Goal: Find specific page/section: Find specific page/section

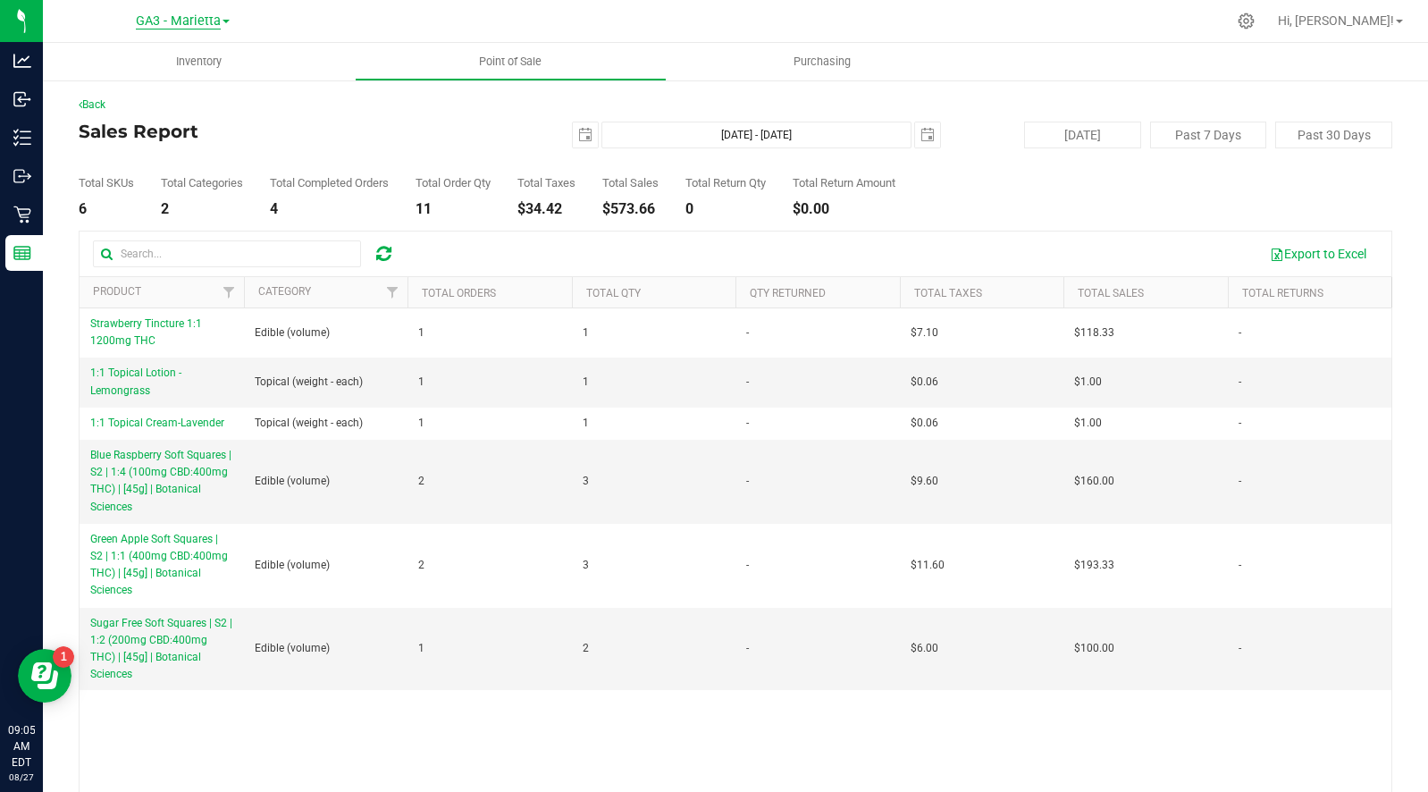
click at [185, 23] on span "GA3 - Marietta" at bounding box center [178, 21] width 85 height 16
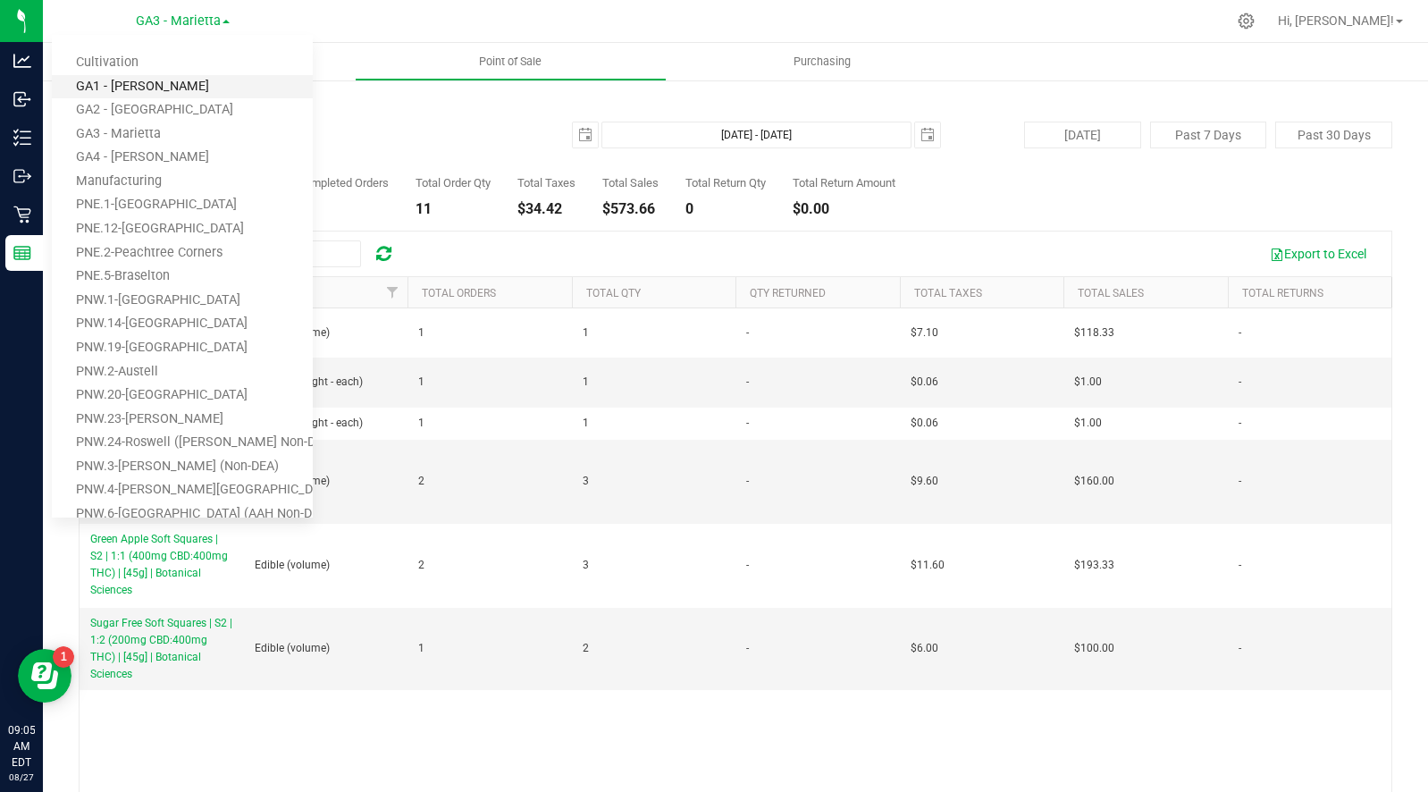
click at [134, 79] on link "GA1 - [PERSON_NAME]" at bounding box center [182, 87] width 261 height 24
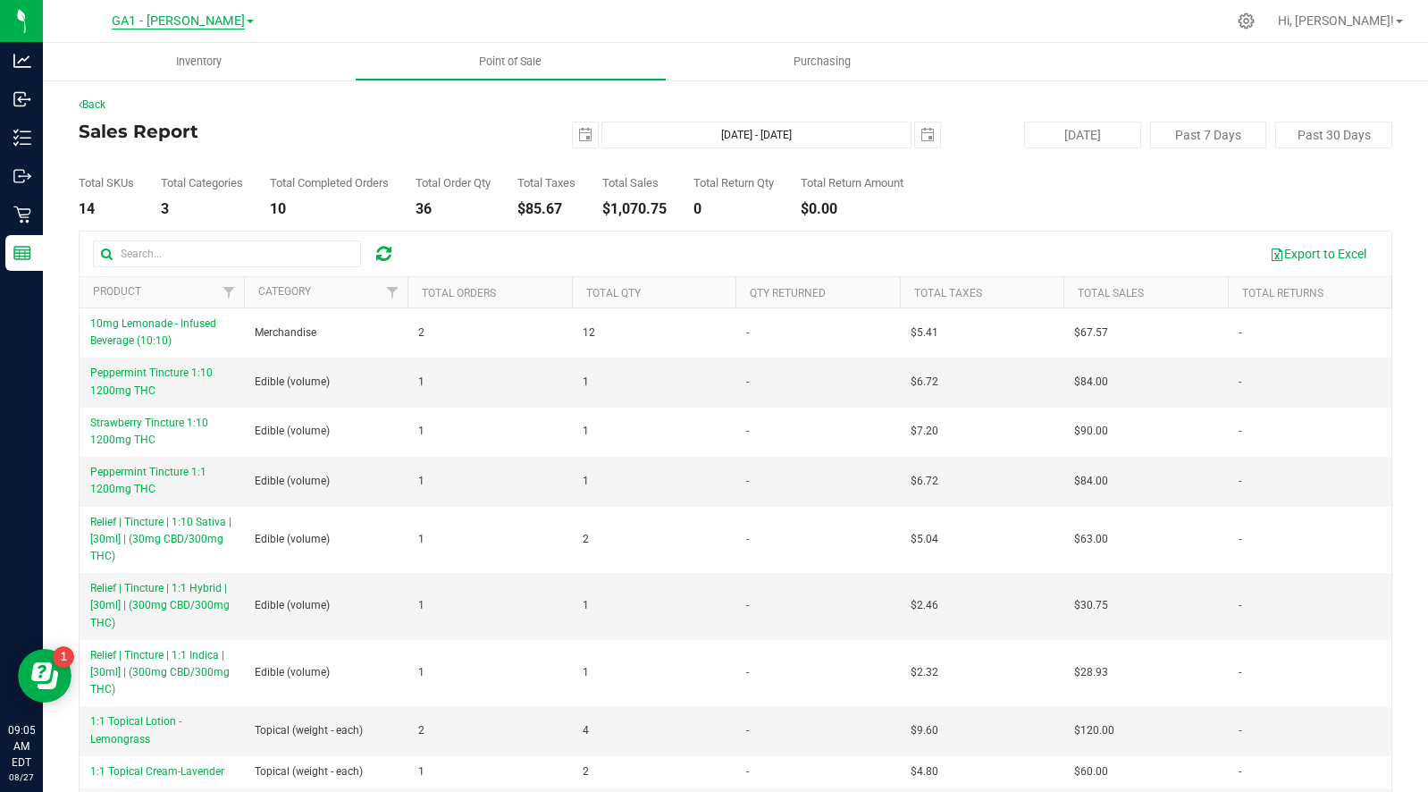
click at [183, 22] on span "GA1 - [PERSON_NAME]" at bounding box center [178, 21] width 133 height 16
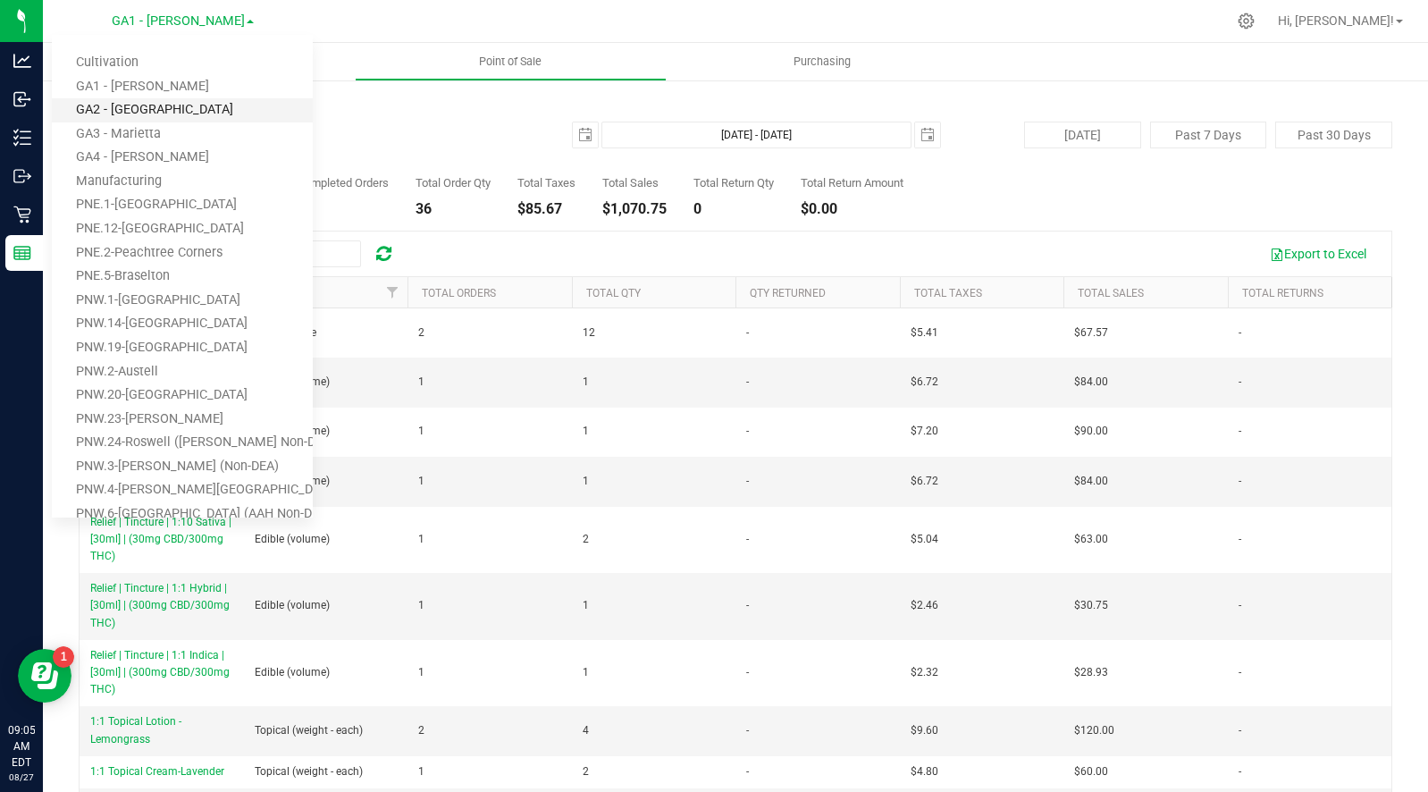
click at [151, 104] on link "GA2 - [GEOGRAPHIC_DATA]" at bounding box center [182, 110] width 261 height 24
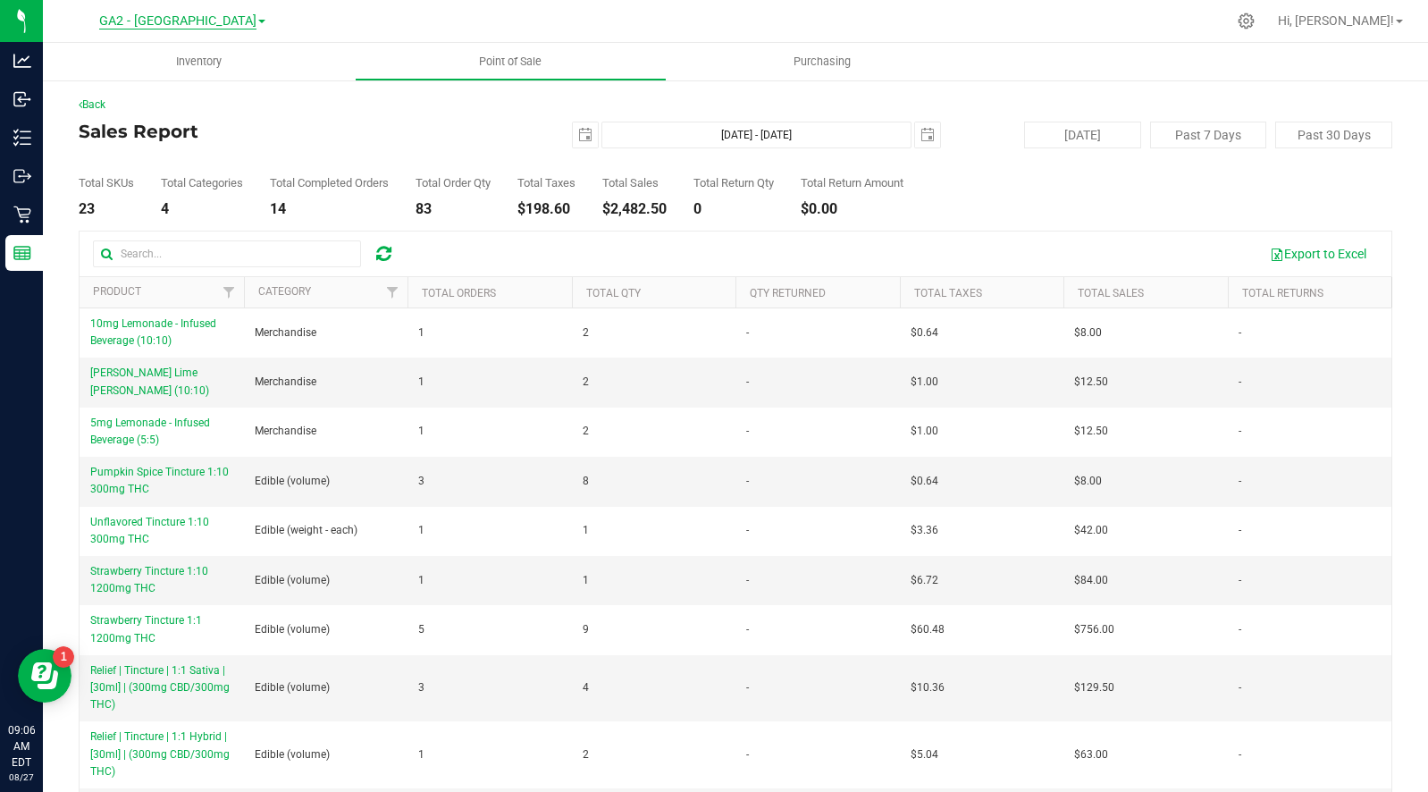
click at [194, 21] on span "GA2 - [GEOGRAPHIC_DATA]" at bounding box center [177, 21] width 157 height 16
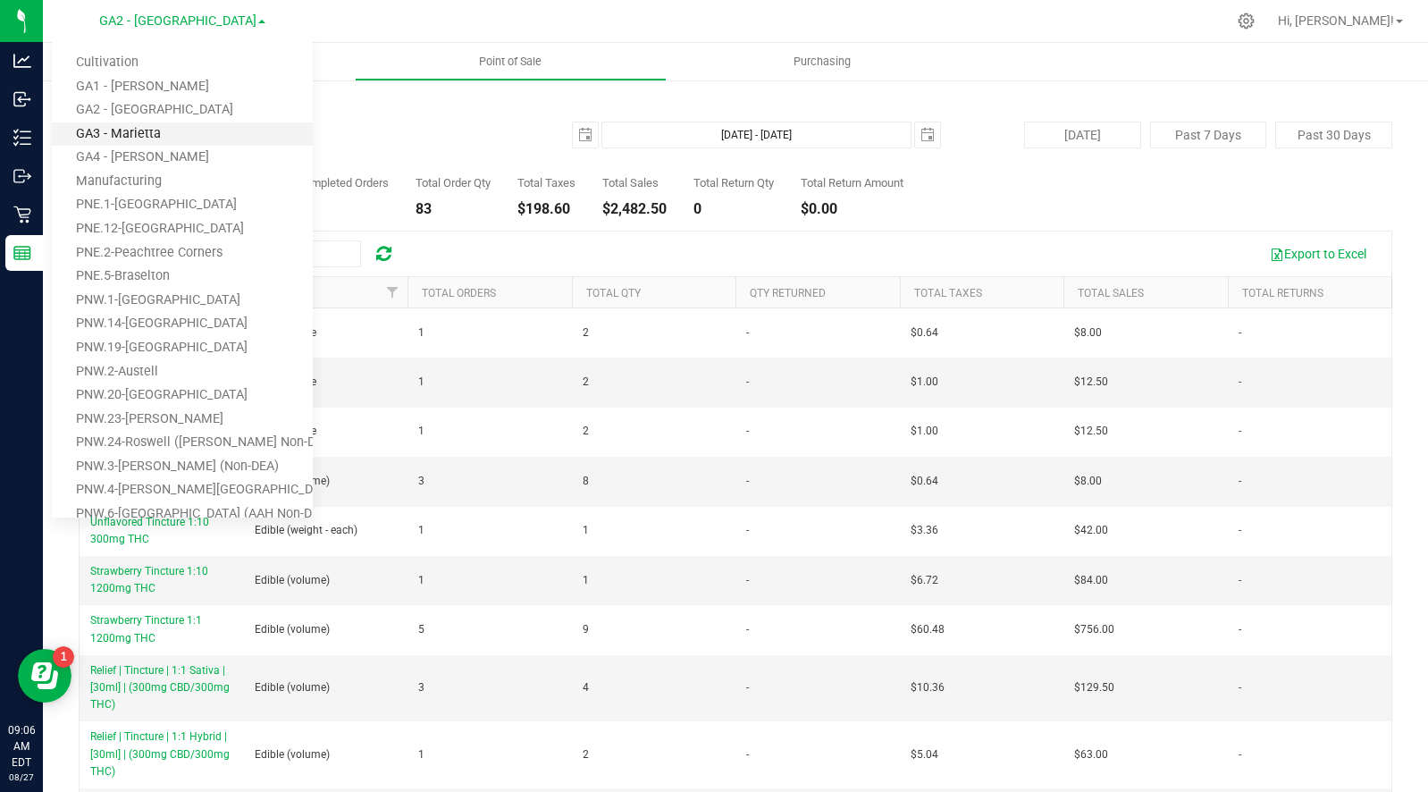
click at [143, 132] on link "GA3 - Marietta" at bounding box center [182, 134] width 261 height 24
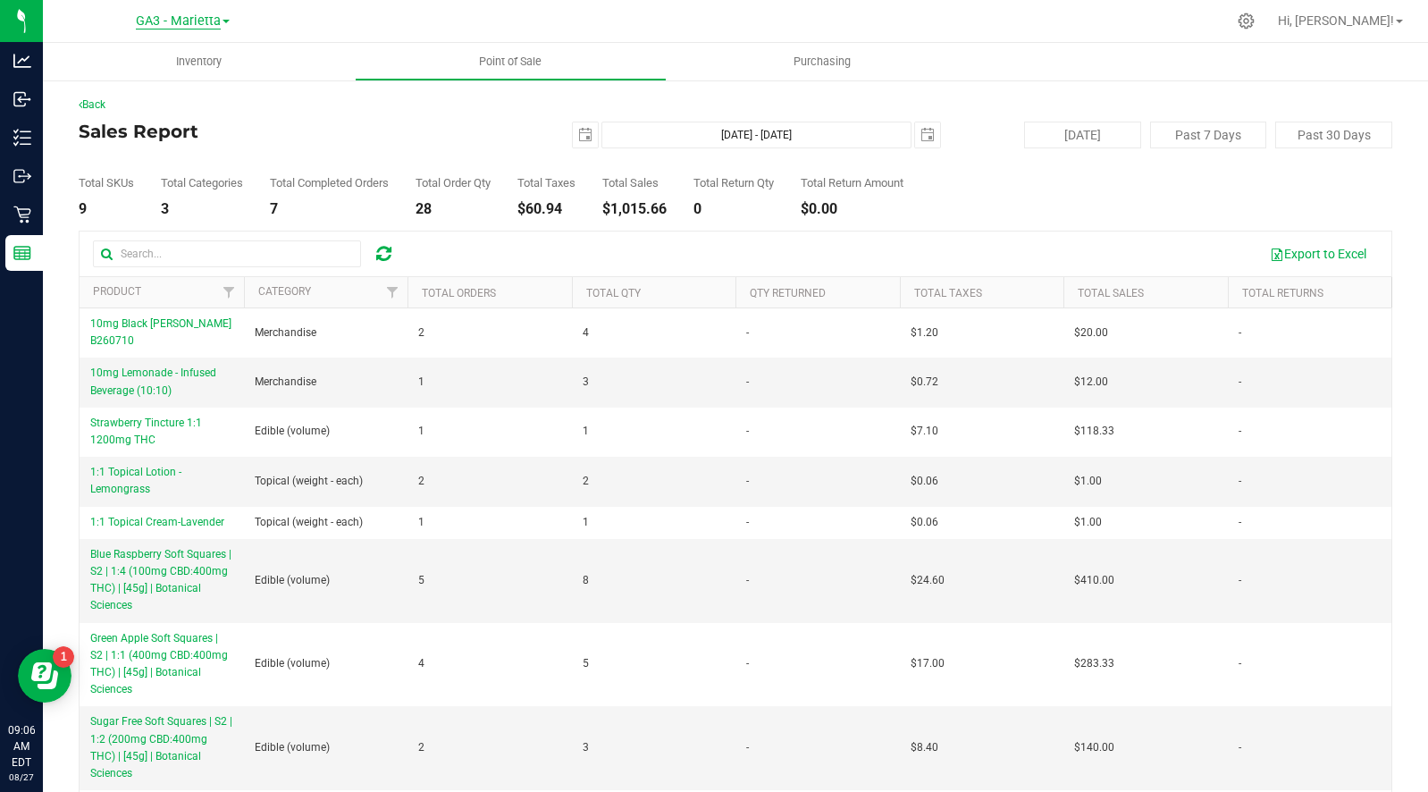
click at [195, 23] on span "GA3 - Marietta" at bounding box center [178, 21] width 85 height 16
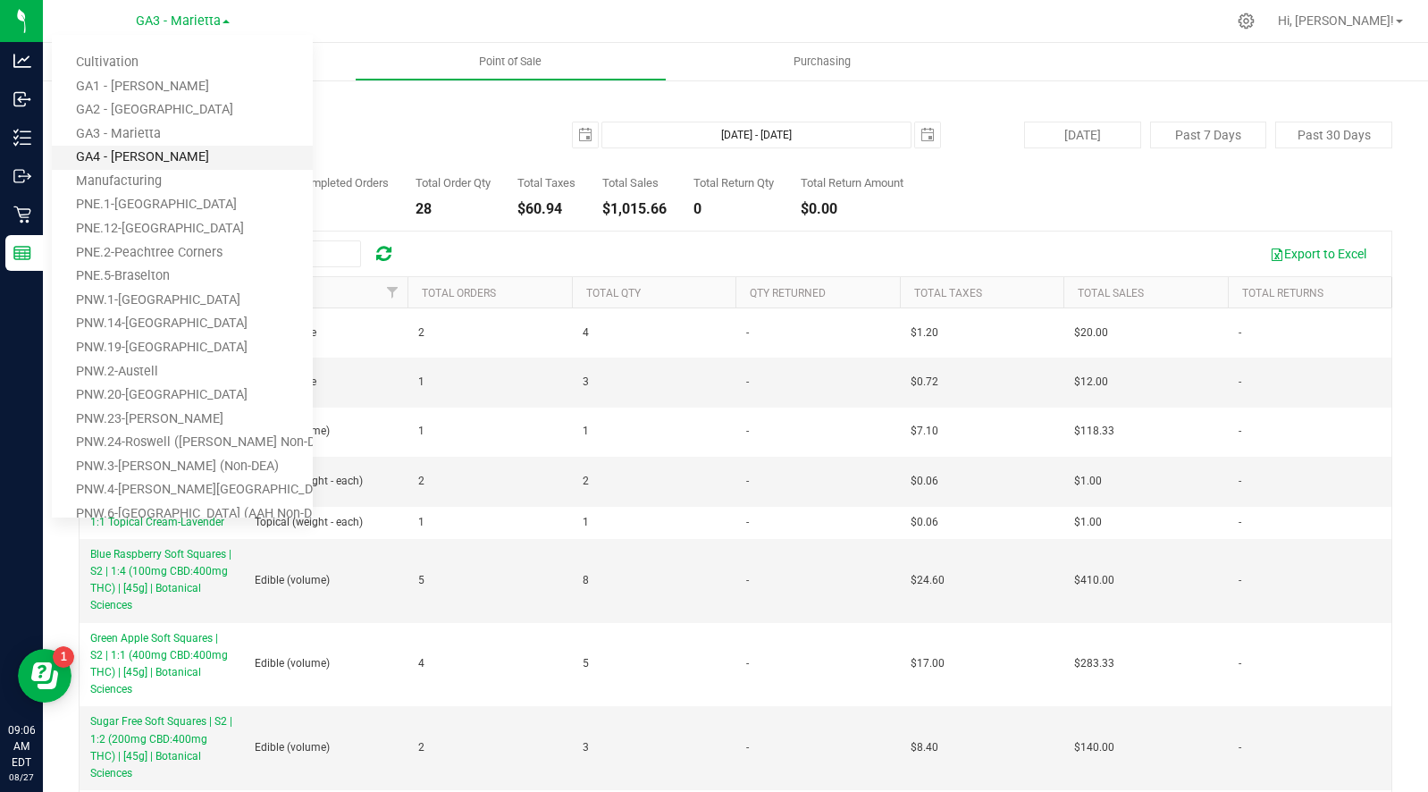
click at [127, 149] on link "GA4 - [PERSON_NAME]" at bounding box center [182, 158] width 261 height 24
